Goal: Navigation & Orientation: Understand site structure

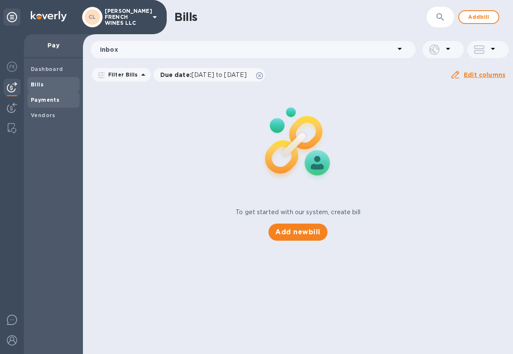
click at [44, 100] on b "Payments" at bounding box center [45, 100] width 29 height 6
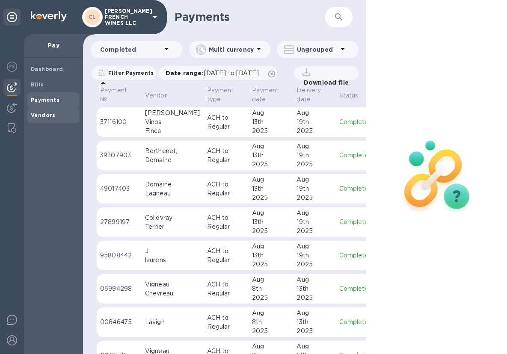
click at [41, 120] on div "Vendors" at bounding box center [53, 115] width 52 height 15
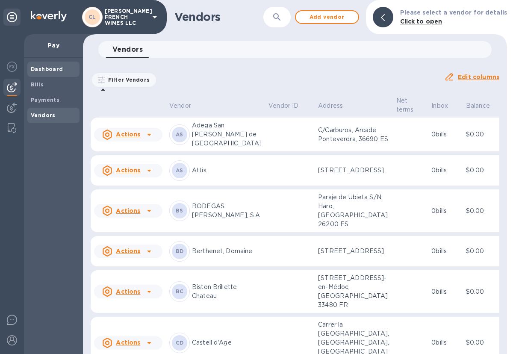
click at [50, 69] on b "Dashboard" at bounding box center [47, 69] width 32 height 6
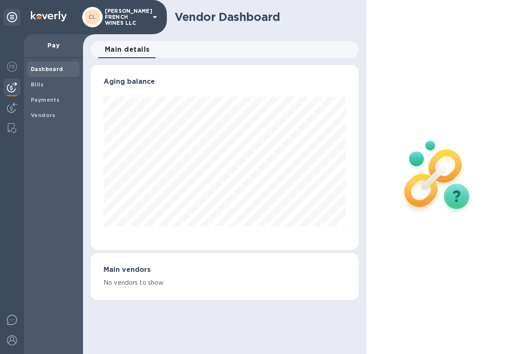
scroll to position [185, 268]
click at [12, 88] on img at bounding box center [12, 87] width 10 height 10
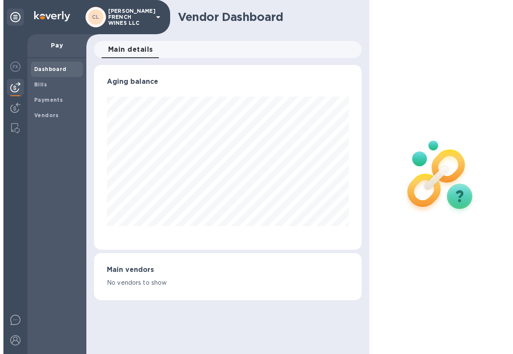
scroll to position [427290, 427207]
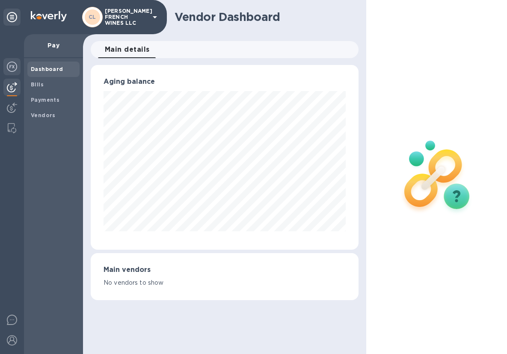
click at [13, 65] on img at bounding box center [12, 67] width 10 height 10
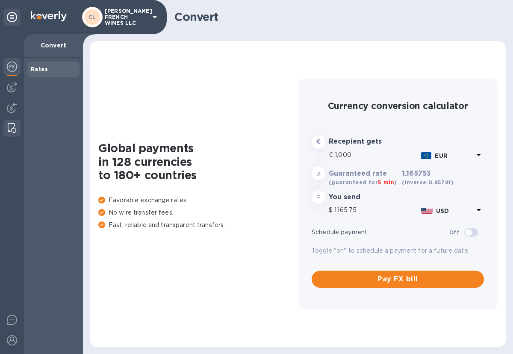
click at [9, 127] on img at bounding box center [12, 128] width 9 height 10
